Goal: Information Seeking & Learning: Learn about a topic

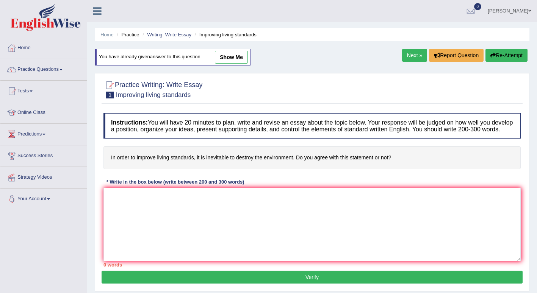
click at [162, 206] on textarea at bounding box center [311, 224] width 417 height 73
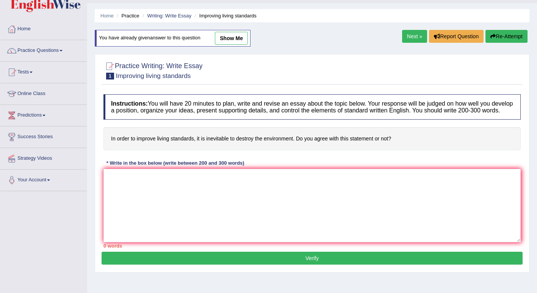
scroll to position [25, 0]
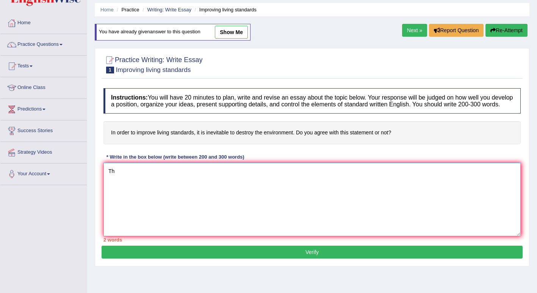
type textarea "T"
paste textarea "The increasing influence of (essay topic) on our lives has ignited numerous dis…"
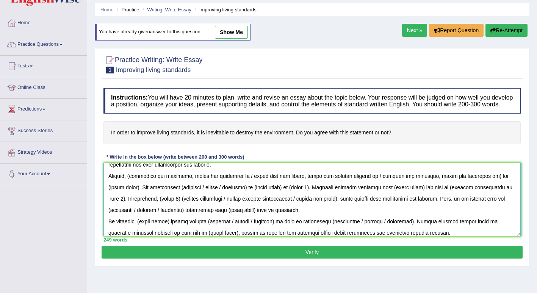
scroll to position [0, 0]
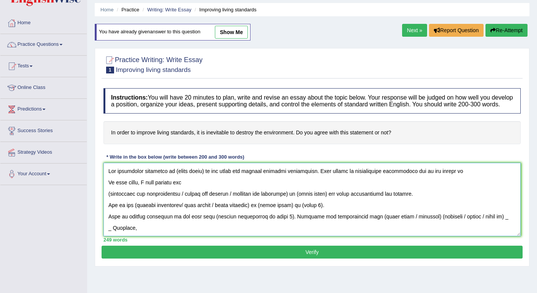
click at [203, 173] on textarea at bounding box center [311, 199] width 417 height 73
click at [293, 195] on textarea at bounding box center [311, 199] width 417 height 73
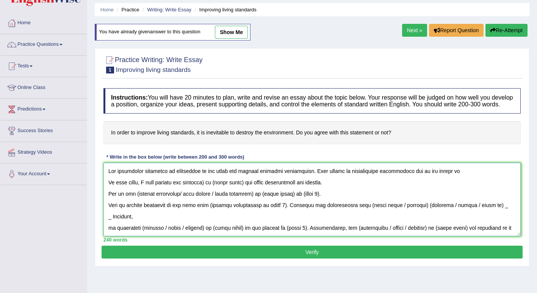
click at [203, 183] on textarea at bounding box center [311, 199] width 417 height 73
click at [240, 183] on textarea at bounding box center [311, 199] width 417 height 73
click at [256, 184] on textarea at bounding box center [311, 199] width 417 height 73
click at [261, 195] on textarea at bounding box center [311, 199] width 417 height 73
click at [219, 197] on textarea at bounding box center [311, 199] width 417 height 73
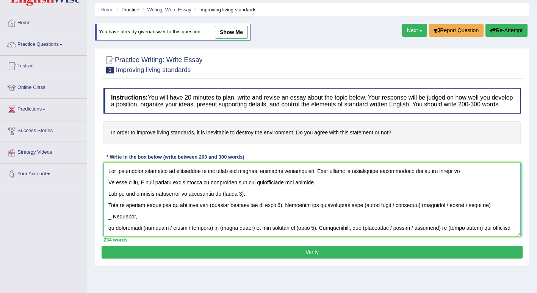
click at [240, 195] on textarea at bounding box center [311, 199] width 417 height 73
click at [276, 209] on textarea at bounding box center [311, 199] width 417 height 73
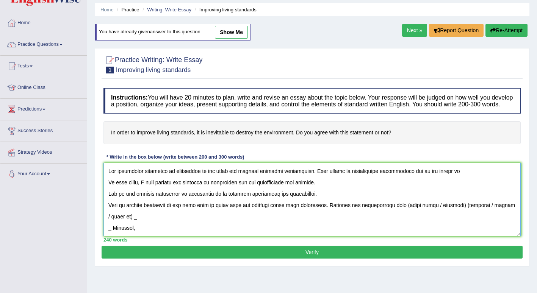
click at [454, 209] on textarea at bounding box center [311, 199] width 417 height 73
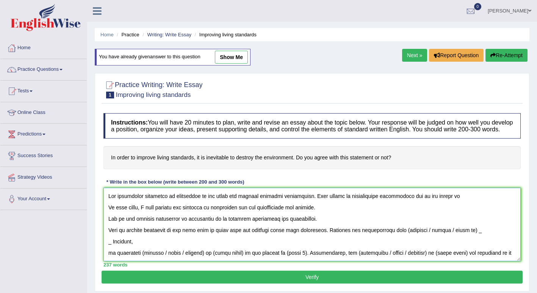
click at [200, 199] on textarea at bounding box center [311, 224] width 417 height 73
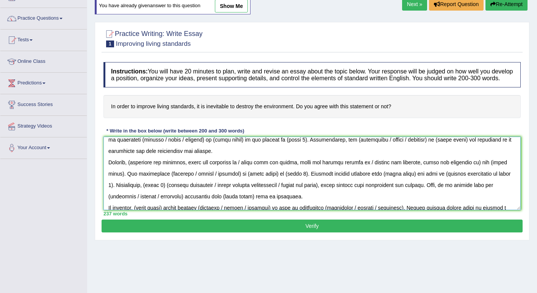
scroll to position [80, 0]
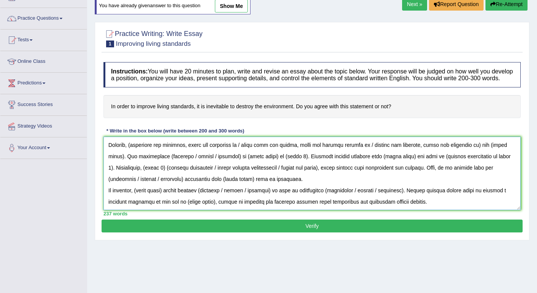
drag, startPoint x: 108, startPoint y: 145, endPoint x: 440, endPoint y: 198, distance: 336.4
click at [440, 198] on textarea at bounding box center [311, 173] width 417 height 73
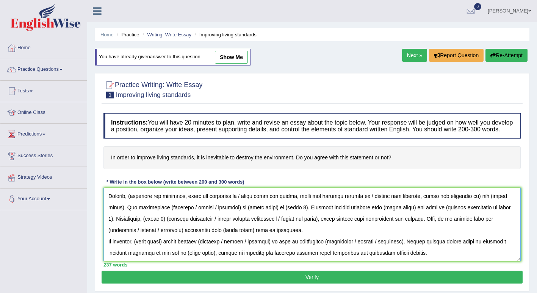
type textarea "The increasing influence of technology on our lives has ignited numerous discus…"
click at [413, 56] on link "Next »" at bounding box center [414, 55] width 25 height 13
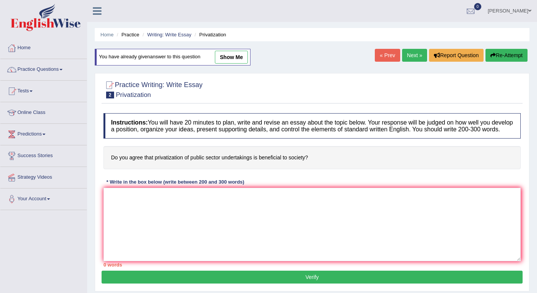
click at [413, 56] on link "Next »" at bounding box center [414, 55] width 25 height 13
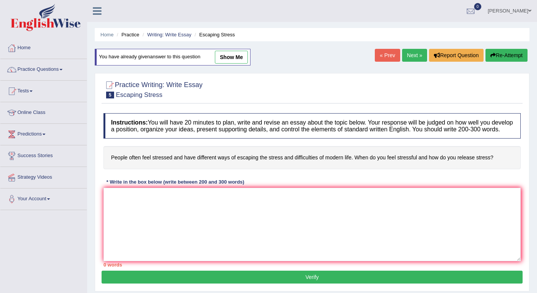
click at [413, 56] on link "Next »" at bounding box center [414, 55] width 25 height 13
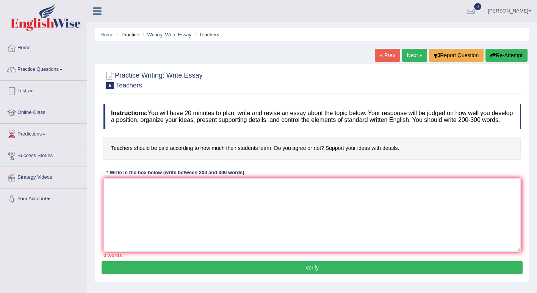
click at [413, 56] on link "Next »" at bounding box center [414, 55] width 25 height 13
click at [412, 56] on link "Next »" at bounding box center [414, 55] width 25 height 13
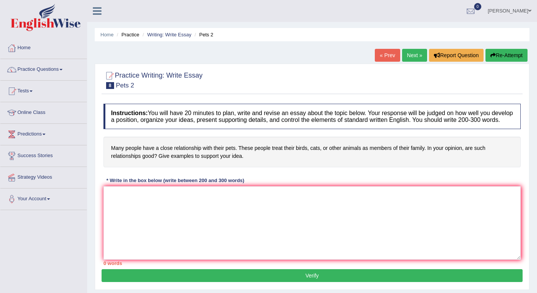
click at [412, 56] on link "Next »" at bounding box center [414, 55] width 25 height 13
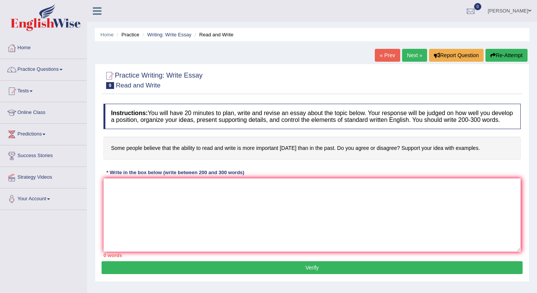
click at [412, 56] on link "Next »" at bounding box center [414, 55] width 25 height 13
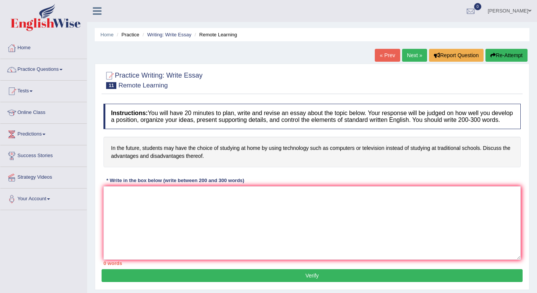
click at [414, 58] on link "Next »" at bounding box center [414, 55] width 25 height 13
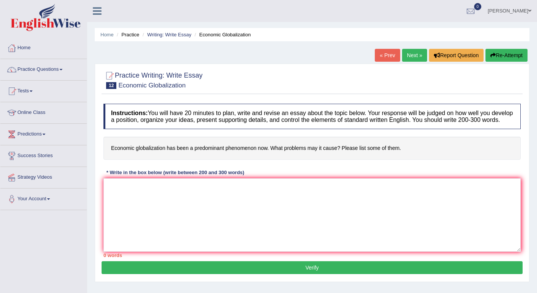
click at [414, 58] on link "Next »" at bounding box center [414, 55] width 25 height 13
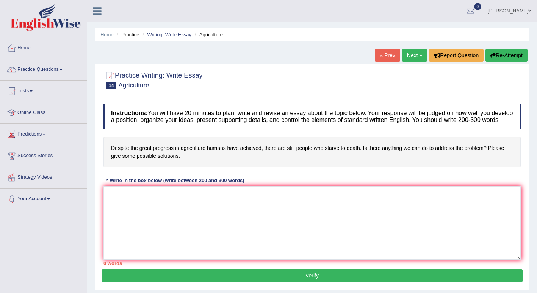
click at [414, 58] on link "Next »" at bounding box center [414, 55] width 25 height 13
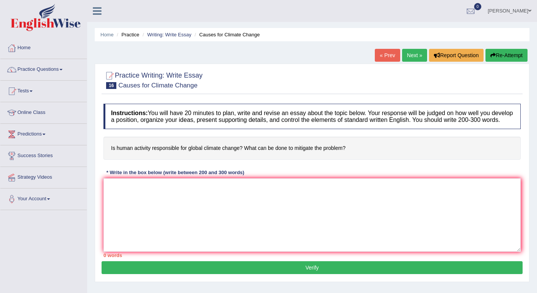
click at [414, 58] on link "Next »" at bounding box center [414, 55] width 25 height 13
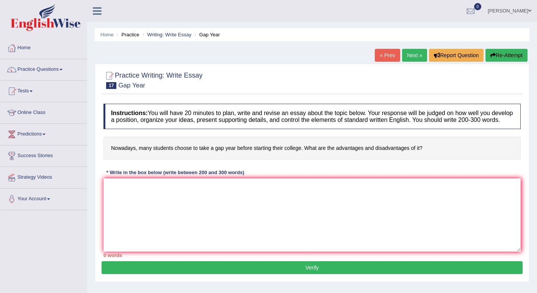
click at [414, 58] on link "Next »" at bounding box center [414, 55] width 25 height 13
click at [412, 58] on link "Next »" at bounding box center [414, 55] width 25 height 13
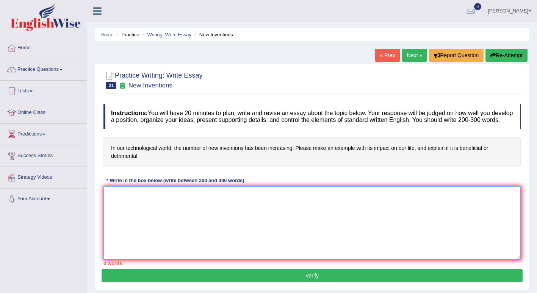
click at [234, 215] on textarea at bounding box center [311, 222] width 417 height 73
paste textarea "The increasing influence of technology on our lives has ignited numerous discus…"
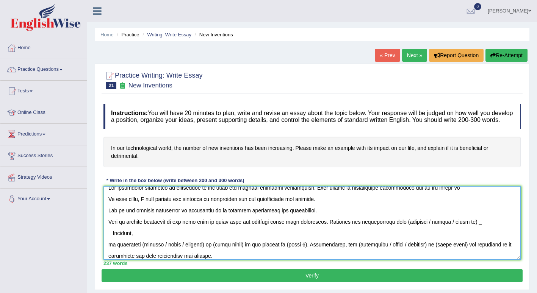
scroll to position [6, 0]
click at [110, 237] on textarea at bounding box center [311, 222] width 417 height 73
click at [108, 245] on textarea at bounding box center [311, 222] width 417 height 73
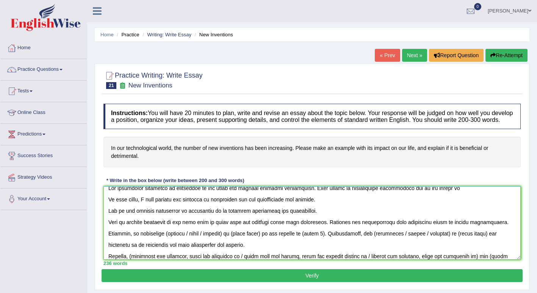
click at [228, 234] on textarea at bounding box center [311, 222] width 417 height 73
click at [219, 234] on textarea at bounding box center [311, 222] width 417 height 73
click at [269, 236] on textarea at bounding box center [311, 222] width 417 height 73
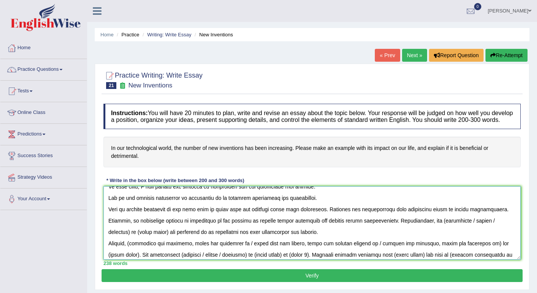
scroll to position [20, 0]
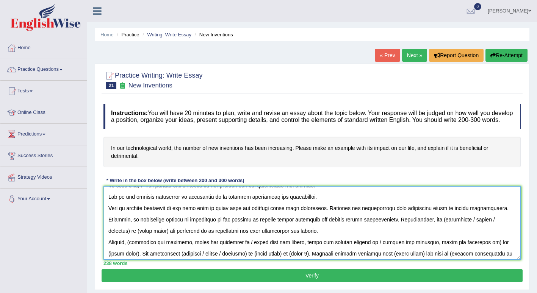
click at [442, 222] on textarea at bounding box center [311, 222] width 417 height 73
click at [133, 235] on textarea at bounding box center [311, 222] width 417 height 73
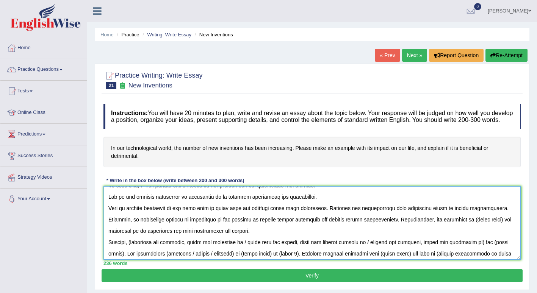
click at [503, 220] on textarea at bounding box center [311, 222] width 417 height 73
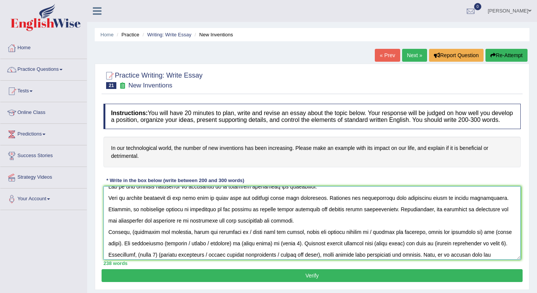
click at [132, 234] on textarea at bounding box center [311, 222] width 417 height 73
click at [294, 234] on textarea at bounding box center [311, 222] width 417 height 73
click at [357, 233] on textarea at bounding box center [311, 222] width 417 height 73
click at [287, 235] on textarea at bounding box center [311, 222] width 417 height 73
click at [430, 234] on textarea at bounding box center [311, 222] width 417 height 73
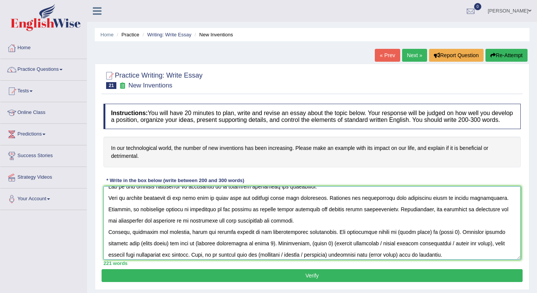
click at [413, 233] on textarea at bounding box center [311, 222] width 417 height 73
click at [434, 234] on textarea at bounding box center [311, 222] width 417 height 73
click at [188, 244] on textarea at bounding box center [311, 222] width 417 height 73
click at [285, 243] on textarea at bounding box center [311, 222] width 417 height 73
click at [452, 243] on textarea at bounding box center [311, 222] width 417 height 73
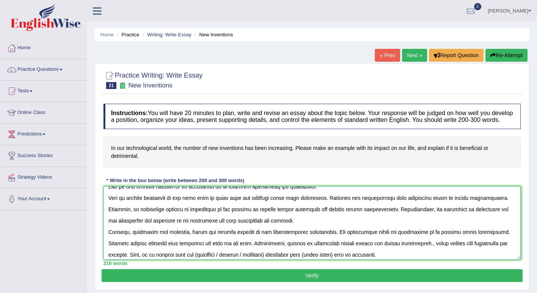
click at [416, 245] on textarea at bounding box center [311, 222] width 417 height 73
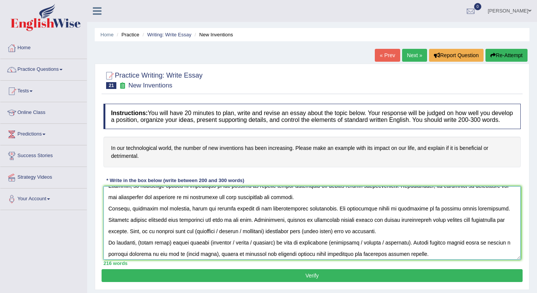
scroll to position [55, 0]
click at [269, 233] on textarea at bounding box center [311, 222] width 417 height 73
click at [286, 233] on textarea at bounding box center [311, 222] width 417 height 73
click at [169, 243] on textarea at bounding box center [311, 222] width 417 height 73
click at [203, 241] on textarea at bounding box center [311, 222] width 417 height 73
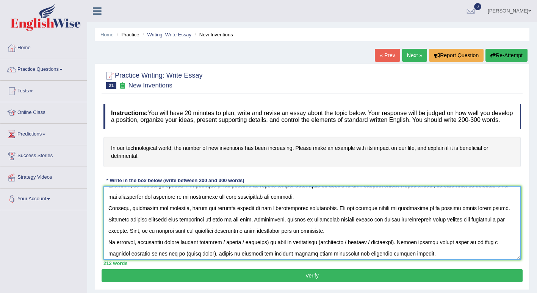
click at [272, 243] on textarea at bounding box center [311, 222] width 417 height 73
click at [273, 244] on textarea at bounding box center [311, 222] width 417 height 73
click at [347, 241] on textarea at bounding box center [311, 222] width 417 height 73
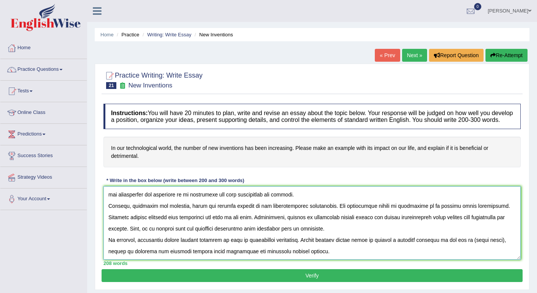
click at [501, 242] on textarea at bounding box center [311, 222] width 417 height 73
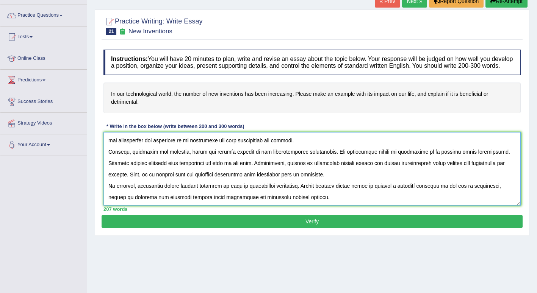
scroll to position [55, 0]
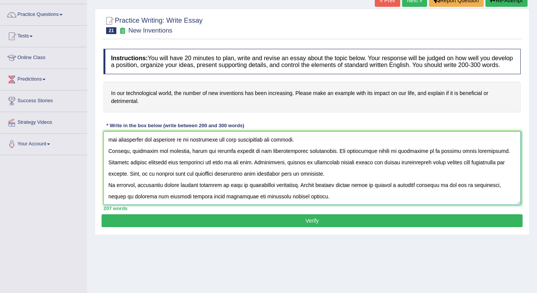
type textarea "The increasing influence of technology on our lives has ignited numerous discus…"
click at [229, 222] on button "Verify" at bounding box center [311, 220] width 421 height 13
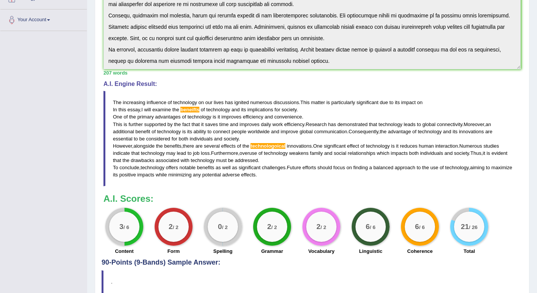
scroll to position [216, 0]
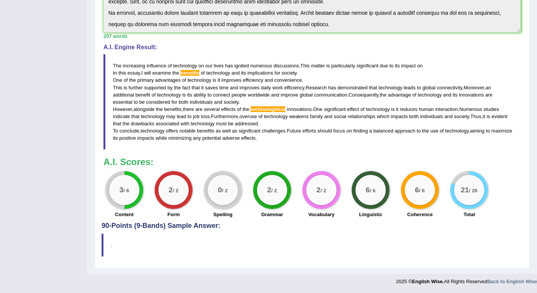
click at [283, 156] on div "Instructions: You will have 20 minutes to plan, write and revise an essay about…" at bounding box center [311, 53] width 421 height 338
drag, startPoint x: 239, startPoint y: 254, endPoint x: 350, endPoint y: 211, distance: 118.2
click at [350, 211] on div "Practice Writing: Write Essay 21 New Inventions Instructions: You will have 20 …" at bounding box center [312, 58] width 434 height 421
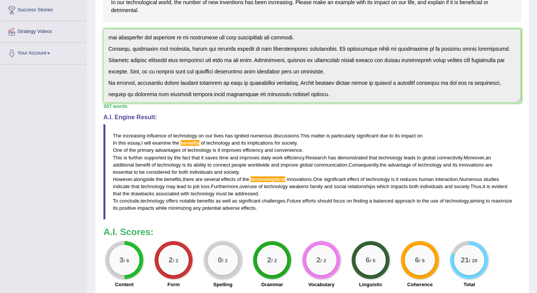
scroll to position [145, 0]
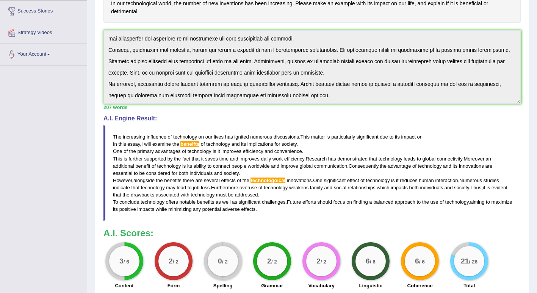
click at [124, 260] on small "/ 6" at bounding box center [126, 262] width 6 height 6
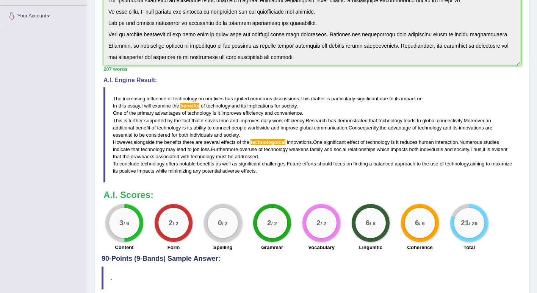
scroll to position [216, 0]
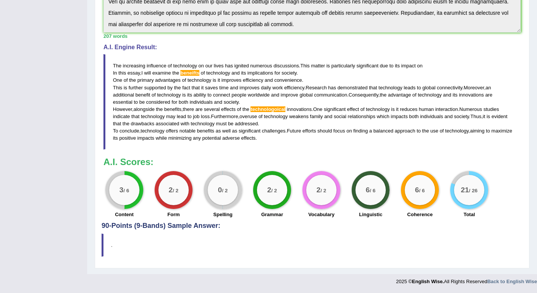
click at [272, 106] on span "technologoical" at bounding box center [267, 109] width 35 height 6
click at [279, 119] on span "technology" at bounding box center [276, 117] width 24 height 6
click at [264, 106] on span "technologoical" at bounding box center [267, 109] width 35 height 6
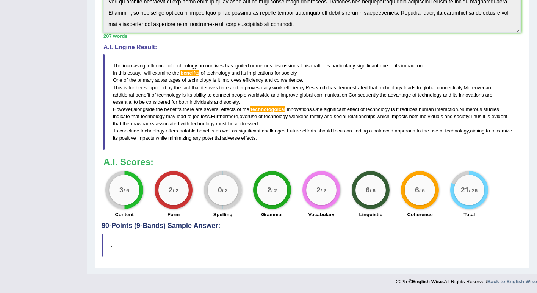
click at [264, 106] on span "technologoical" at bounding box center [267, 109] width 35 height 6
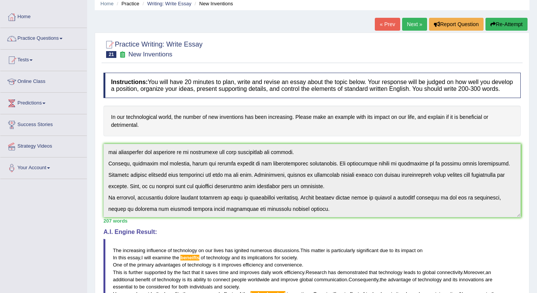
scroll to position [30, 0]
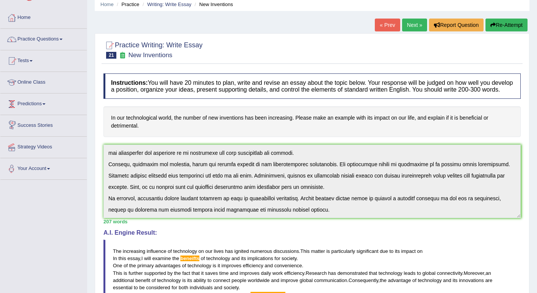
click at [33, 98] on link "Predictions" at bounding box center [43, 103] width 86 height 19
click at [44, 107] on link "Predictions" at bounding box center [43, 103] width 86 height 19
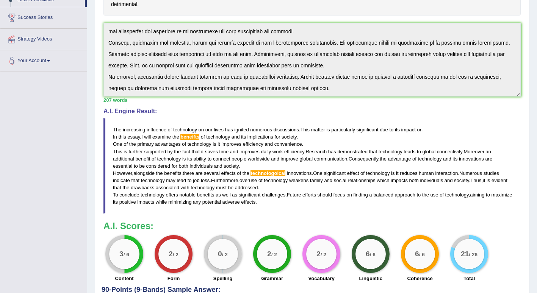
scroll to position [216, 0]
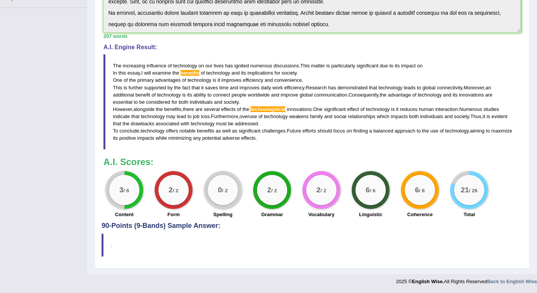
click at [145, 226] on h4 "90-Points (9-Bands) Sample Answer:" at bounding box center [311, 56] width 421 height 348
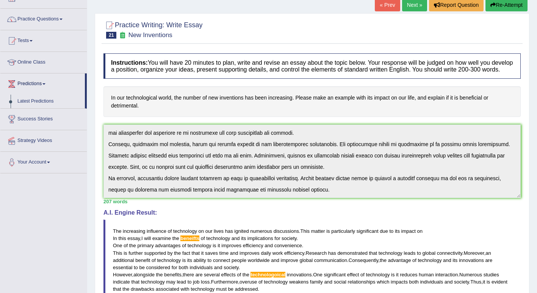
scroll to position [33, 0]
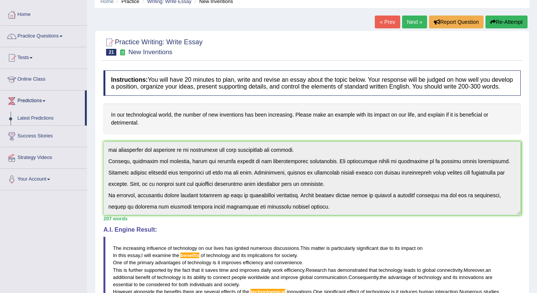
click at [408, 20] on link "Next »" at bounding box center [414, 22] width 25 height 13
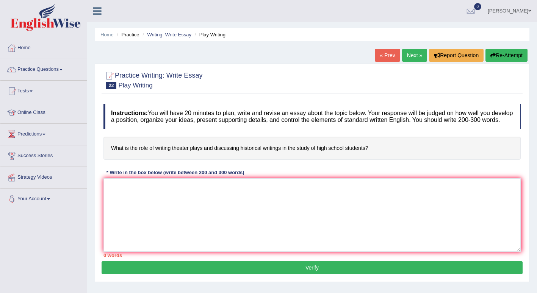
click at [27, 92] on link "Tests" at bounding box center [43, 90] width 86 height 19
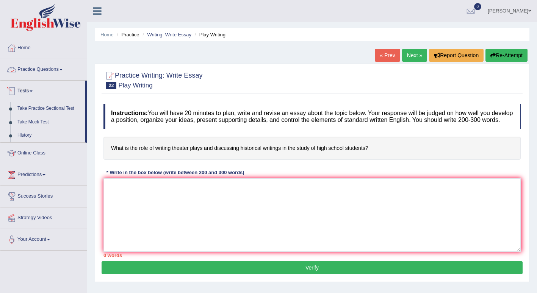
click at [22, 72] on link "Practice Questions" at bounding box center [43, 68] width 86 height 19
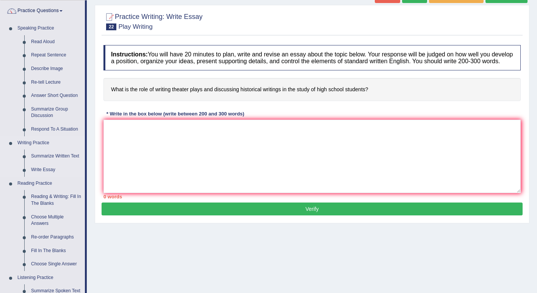
scroll to position [59, 0]
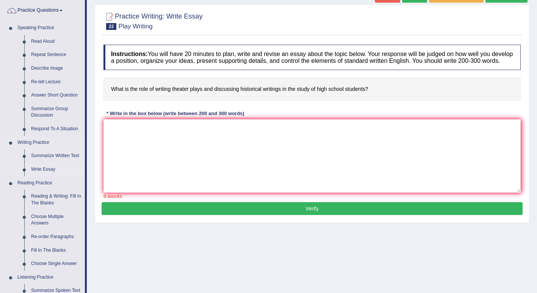
click at [40, 169] on link "Write Essay" at bounding box center [56, 170] width 57 height 14
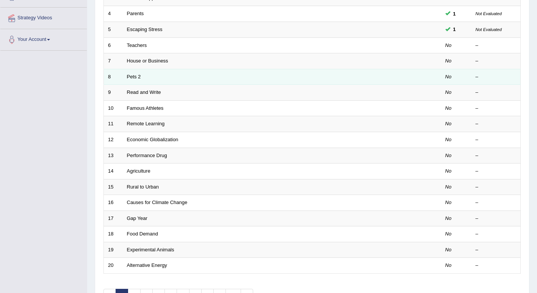
scroll to position [160, 0]
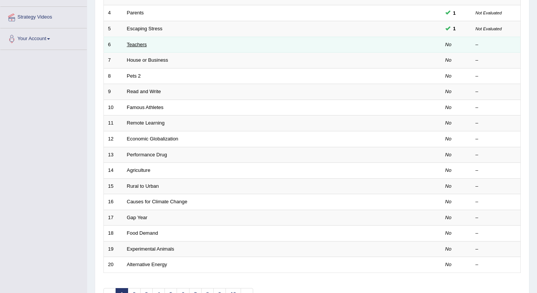
click at [131, 45] on link "Teachers" at bounding box center [137, 45] width 20 height 6
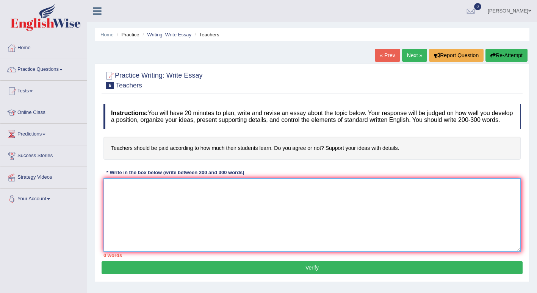
click at [164, 208] on textarea at bounding box center [311, 214] width 417 height 73
click at [39, 92] on link "Tests" at bounding box center [43, 90] width 86 height 19
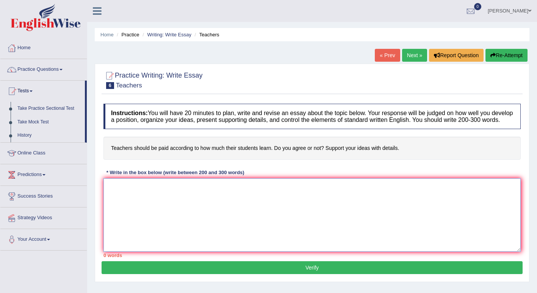
click at [172, 183] on textarea at bounding box center [311, 214] width 417 height 73
